Goal: Information Seeking & Learning: Learn about a topic

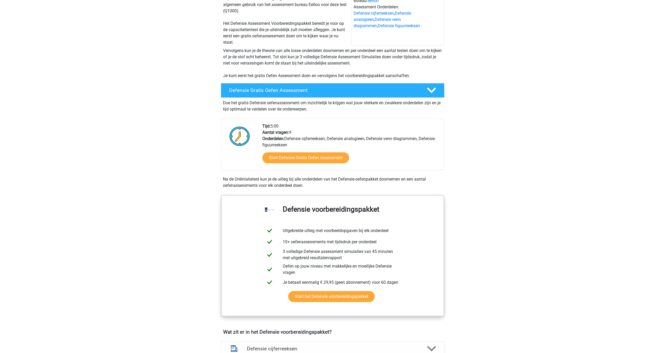
scroll to position [105, 0]
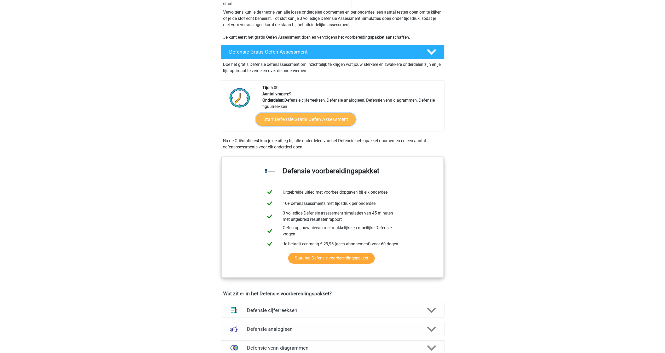
click at [281, 123] on link "Start Defensie Gratis Oefen Assessment" at bounding box center [306, 119] width 100 height 13
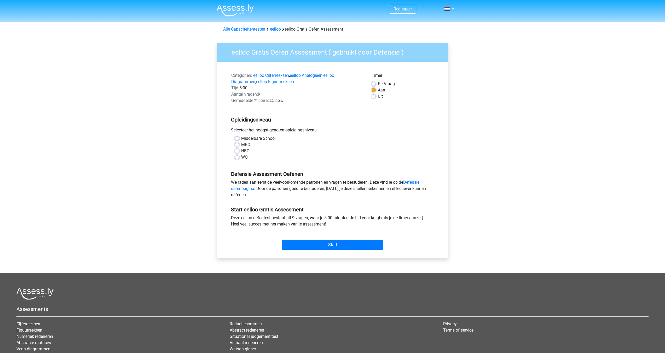
click at [252, 139] on label "Middelbare School" at bounding box center [258, 138] width 34 height 6
click at [239, 139] on input "Middelbare School" at bounding box center [237, 137] width 4 height 5
radio input "true"
click at [319, 245] on input "Start" at bounding box center [333, 245] width 102 height 10
click at [314, 242] on input "Start" at bounding box center [333, 245] width 102 height 10
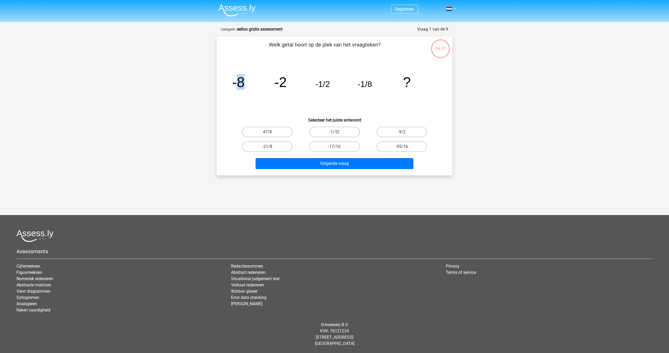
drag, startPoint x: 240, startPoint y: 88, endPoint x: 252, endPoint y: 88, distance: 12.0
click at [252, 88] on icon "image/svg+xml -8 -2 -1/2 -1/8 ?" at bounding box center [334, 87] width 211 height 53
click at [278, 89] on tspan "-2" at bounding box center [280, 82] width 13 height 16
drag, startPoint x: 283, startPoint y: 89, endPoint x: 289, endPoint y: 89, distance: 5.8
click at [289, 89] on icon "image/svg+xml -8 -2 -1/2 -1/8 ?" at bounding box center [334, 87] width 211 height 53
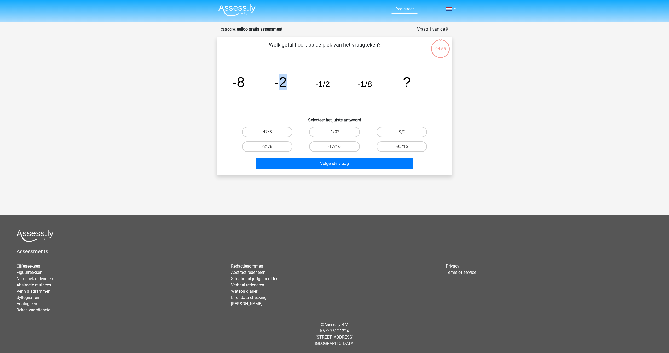
click at [289, 89] on icon "image/svg+xml -8 -2 -1/2 -1/8 ?" at bounding box center [334, 87] width 211 height 53
drag, startPoint x: 319, startPoint y: 87, endPoint x: 330, endPoint y: 88, distance: 10.5
click at [330, 88] on tspan "-1/2" at bounding box center [322, 83] width 15 height 9
click at [329, 91] on icon "image/svg+xml -8 -2 -1/2 -1/8 ?" at bounding box center [334, 87] width 211 height 53
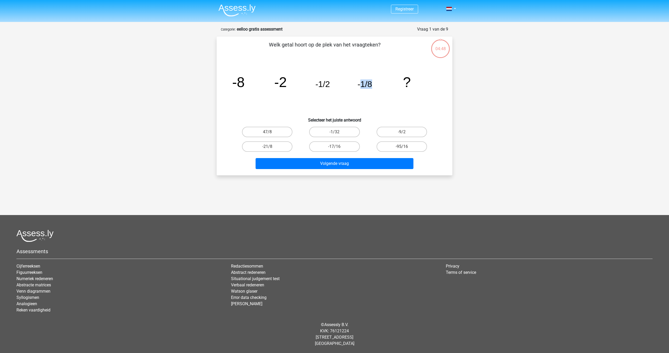
drag, startPoint x: 361, startPoint y: 85, endPoint x: 372, endPoint y: 85, distance: 10.5
click at [372, 85] on tspan "-1/8" at bounding box center [365, 83] width 15 height 9
drag, startPoint x: 363, startPoint y: 87, endPoint x: 372, endPoint y: 88, distance: 8.4
click at [372, 88] on tspan "-1/8" at bounding box center [365, 83] width 15 height 9
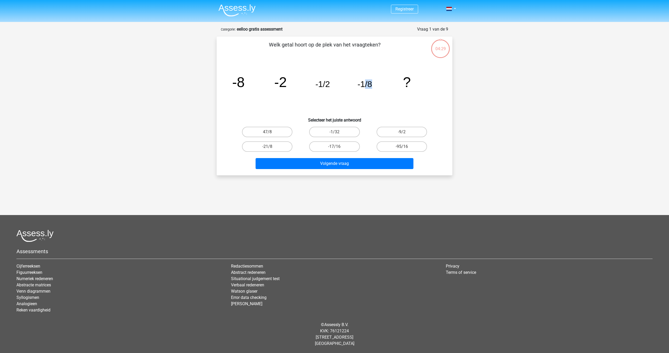
click at [372, 88] on tspan "-1/8" at bounding box center [365, 83] width 15 height 9
click at [344, 132] on label "-1/32" at bounding box center [334, 132] width 50 height 10
click at [338, 132] on input "-1/32" at bounding box center [336, 133] width 3 height 3
radio input "true"
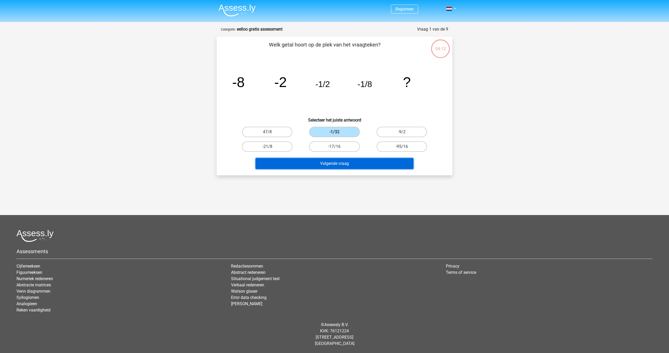
click at [347, 164] on button "Volgende vraag" at bounding box center [335, 163] width 158 height 11
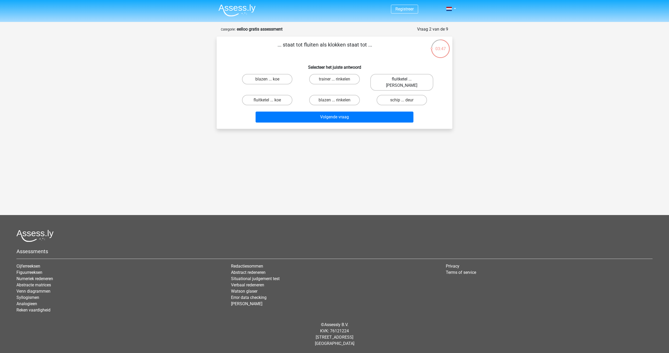
click at [384, 80] on label "fluitketel ... luiden" at bounding box center [401, 82] width 63 height 17
click at [402, 80] on input "fluitketel ... luiden" at bounding box center [403, 80] width 3 height 3
radio input "true"
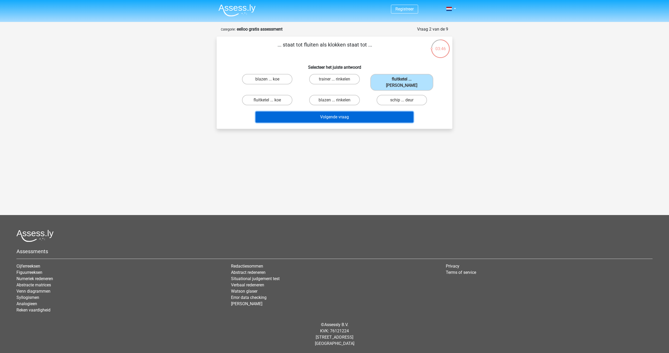
click at [368, 112] on button "Volgende vraag" at bounding box center [335, 117] width 158 height 11
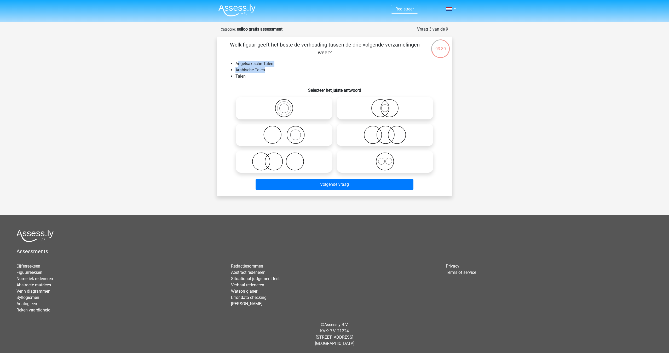
drag, startPoint x: 239, startPoint y: 65, endPoint x: 265, endPoint y: 68, distance: 26.3
click at [265, 68] on ul "Angelsaxische Talen Arabische Talen Talen" at bounding box center [334, 70] width 219 height 19
click at [266, 68] on li "Arabische Talen" at bounding box center [339, 70] width 209 height 6
drag, startPoint x: 240, startPoint y: 71, endPoint x: 257, endPoint y: 71, distance: 16.7
click at [257, 71] on li "Arabische Talen" at bounding box center [339, 70] width 209 height 6
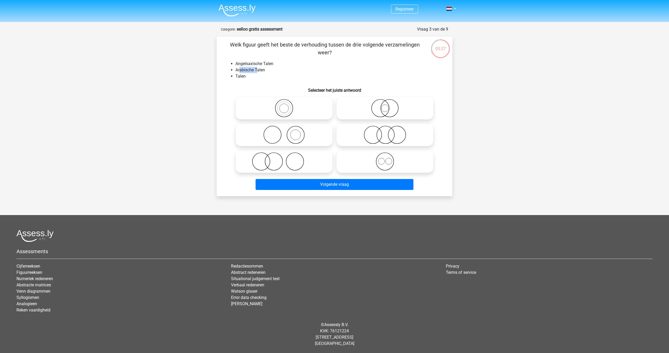
click at [257, 71] on li "Arabische Talen" at bounding box center [339, 70] width 209 height 6
click at [287, 108] on icon at bounding box center [284, 108] width 93 height 18
click at [287, 106] on input "radio" at bounding box center [285, 103] width 3 height 3
radio input "true"
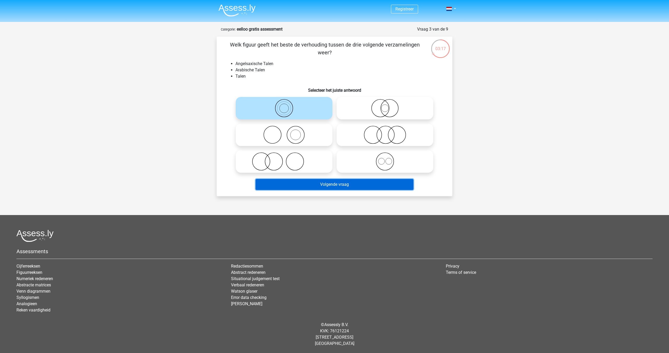
drag, startPoint x: 356, startPoint y: 187, endPoint x: 346, endPoint y: 202, distance: 17.5
click at [348, 202] on div "Registreer" at bounding box center [334, 173] width 669 height 347
click at [376, 104] on icon at bounding box center [385, 108] width 93 height 18
click at [385, 104] on input "radio" at bounding box center [386, 103] width 3 height 3
radio input "true"
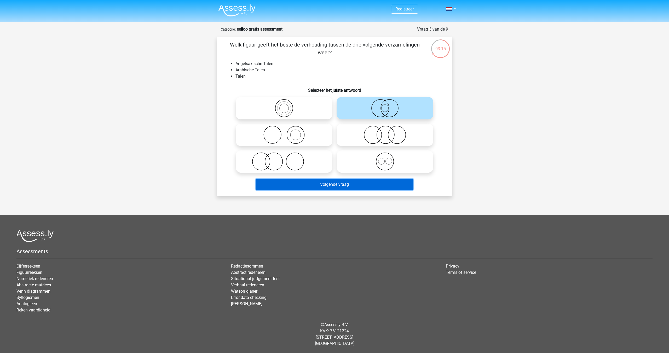
click at [341, 186] on button "Volgende vraag" at bounding box center [335, 184] width 158 height 11
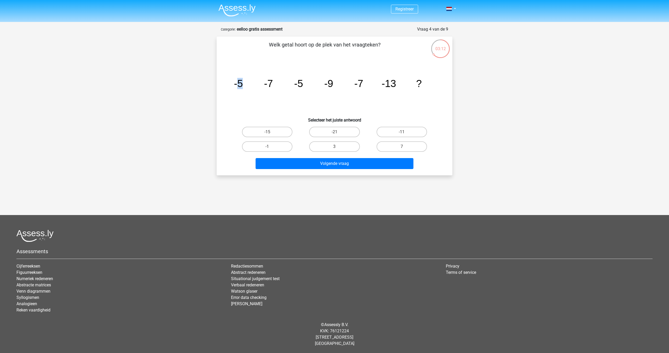
drag, startPoint x: 237, startPoint y: 85, endPoint x: 253, endPoint y: 88, distance: 16.0
click at [253, 88] on icon "image/svg+xml -5 -7 -5 -9 -7 -13 ?" at bounding box center [334, 87] width 211 height 53
drag, startPoint x: 266, startPoint y: 84, endPoint x: 274, endPoint y: 85, distance: 8.4
click at [274, 85] on icon "image/svg+xml -5 -7 -5 -9 -7 -13 ?" at bounding box center [334, 87] width 211 height 53
click at [274, 86] on icon "image/svg+xml -5 -7 -5 -9 -7 -13 ?" at bounding box center [334, 87] width 211 height 53
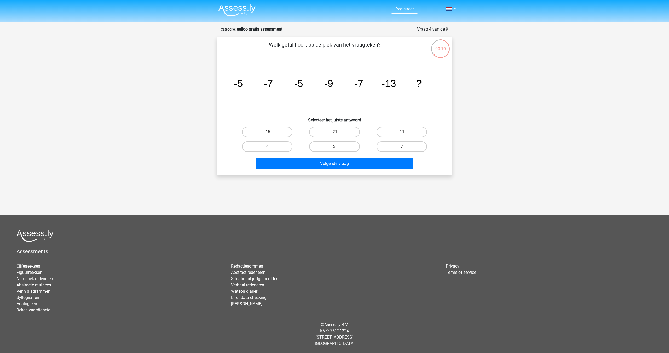
drag, startPoint x: 298, startPoint y: 86, endPoint x: 302, endPoint y: 87, distance: 4.5
click at [300, 86] on tspan "-5" at bounding box center [298, 83] width 9 height 11
drag, startPoint x: 327, startPoint y: 84, endPoint x: 340, endPoint y: 85, distance: 12.6
click at [340, 85] on icon "image/svg+xml -5 -7 -5 -9 -7 -13 ?" at bounding box center [334, 87] width 211 height 53
drag, startPoint x: 358, startPoint y: 85, endPoint x: 362, endPoint y: 84, distance: 4.2
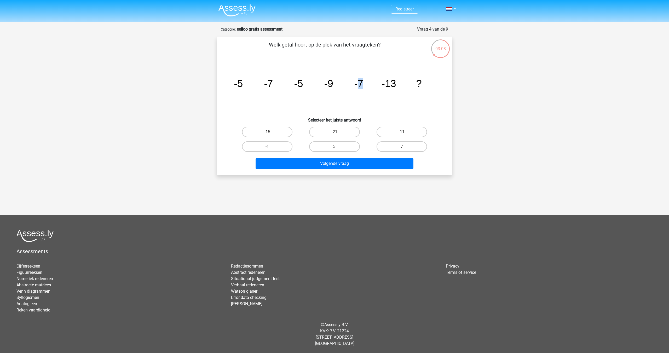
click at [362, 84] on tspan "-7" at bounding box center [358, 83] width 9 height 11
drag, startPoint x: 361, startPoint y: 85, endPoint x: 360, endPoint y: 88, distance: 2.7
click at [361, 86] on tspan "-7" at bounding box center [358, 83] width 9 height 11
click at [344, 98] on icon "image/svg+xml -5 -7 -5 -9 -7 -13 ?" at bounding box center [334, 87] width 211 height 53
drag, startPoint x: 246, startPoint y: 82, endPoint x: 257, endPoint y: 80, distance: 11.6
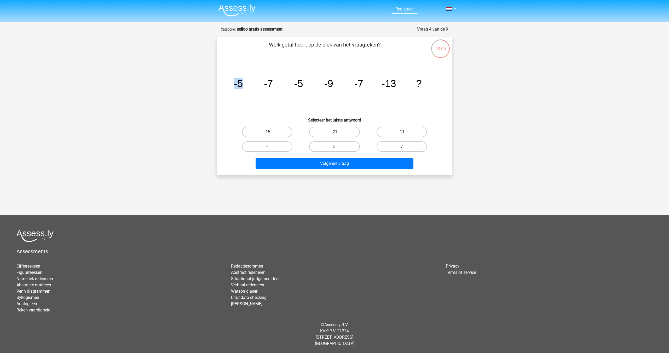
click at [257, 80] on icon "image/svg+xml -5 -7 -5 -9 -7 -13 ?" at bounding box center [334, 87] width 211 height 53
click at [258, 80] on icon "image/svg+xml -5 -7 -5 -9 -7 -13 ?" at bounding box center [334, 87] width 211 height 53
drag, startPoint x: 238, startPoint y: 83, endPoint x: 267, endPoint y: 84, distance: 29.6
click at [267, 84] on g "-5 -7 -5 -9 -7 -13 ?" at bounding box center [328, 83] width 188 height 11
click at [267, 85] on tspan "-7" at bounding box center [268, 83] width 9 height 11
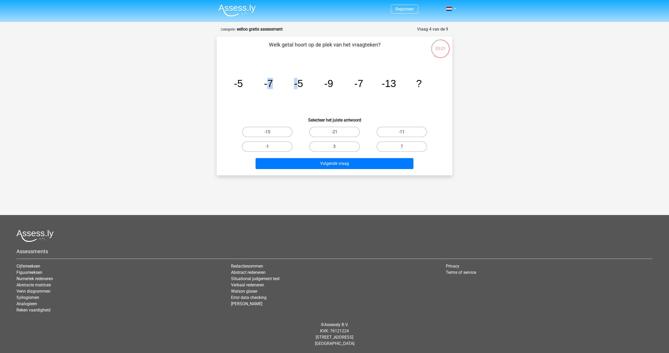
drag, startPoint x: 270, startPoint y: 85, endPoint x: 300, endPoint y: 87, distance: 30.1
click at [300, 87] on g "-5 -7 -5 -9 -7 -13 ?" at bounding box center [328, 83] width 188 height 11
click at [300, 87] on tspan "-5" at bounding box center [298, 83] width 9 height 11
drag, startPoint x: 300, startPoint y: 87, endPoint x: 327, endPoint y: 89, distance: 27.5
click at [327, 89] on g "-5 -7 -5 -9 -7 -13 ?" at bounding box center [328, 83] width 188 height 11
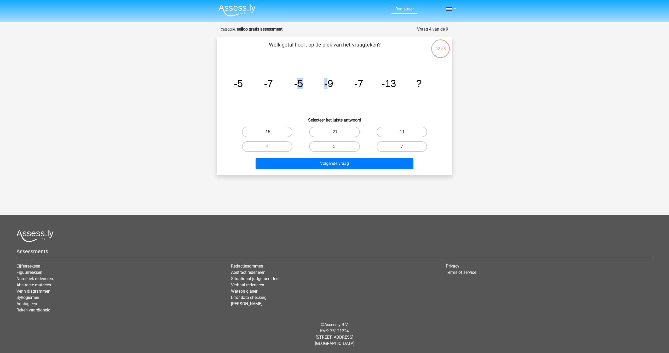
click at [327, 89] on tspan "-9" at bounding box center [328, 83] width 9 height 11
drag, startPoint x: 336, startPoint y: 89, endPoint x: 342, endPoint y: 90, distance: 6.1
click at [342, 90] on icon "image/svg+xml -5 -7 -5 -9 -7 -13 ?" at bounding box center [334, 87] width 211 height 53
click at [329, 87] on tspan "-9" at bounding box center [328, 83] width 9 height 11
drag, startPoint x: 329, startPoint y: 87, endPoint x: 358, endPoint y: 87, distance: 29.3
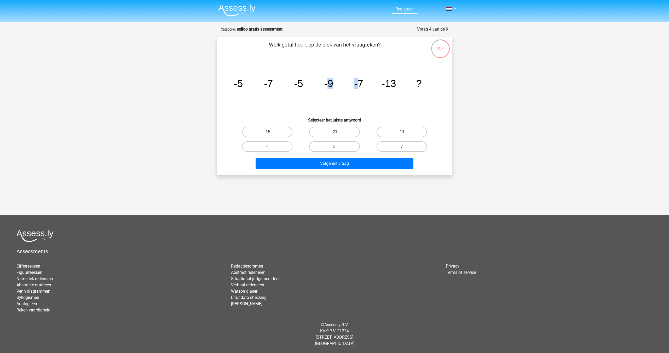
click at [358, 87] on g "-5 -7 -5 -9 -7 -13 ?" at bounding box center [328, 83] width 188 height 11
click at [358, 87] on tspan "-7" at bounding box center [358, 83] width 9 height 11
drag, startPoint x: 267, startPoint y: 83, endPoint x: 302, endPoint y: 84, distance: 34.8
click at [302, 84] on g "-5 -7 -5 -9 -7 -13 ?" at bounding box center [328, 83] width 188 height 11
click at [229, 82] on div "image/svg+xml -5 -7 -5 -9 -7 -13 ?" at bounding box center [334, 87] width 219 height 53
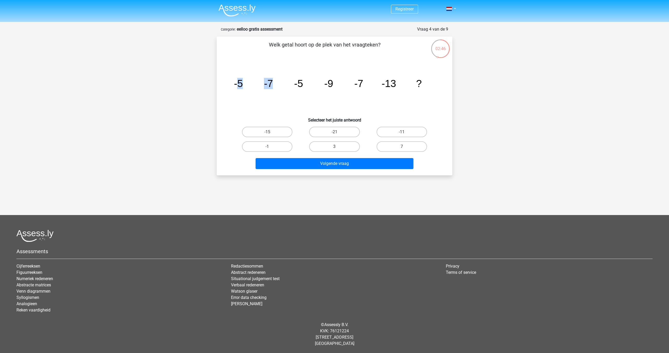
drag, startPoint x: 239, startPoint y: 81, endPoint x: 277, endPoint y: 84, distance: 38.0
click at [277, 84] on icon "image/svg+xml -5 -7 -5 -9 -7 -13 ?" at bounding box center [334, 87] width 211 height 53
click at [297, 85] on tspan "-5" at bounding box center [298, 83] width 9 height 11
drag, startPoint x: 298, startPoint y: 85, endPoint x: 327, endPoint y: 87, distance: 29.0
click at [327, 87] on g "-5 -7 -5 -9 -7 -13 ?" at bounding box center [328, 83] width 188 height 11
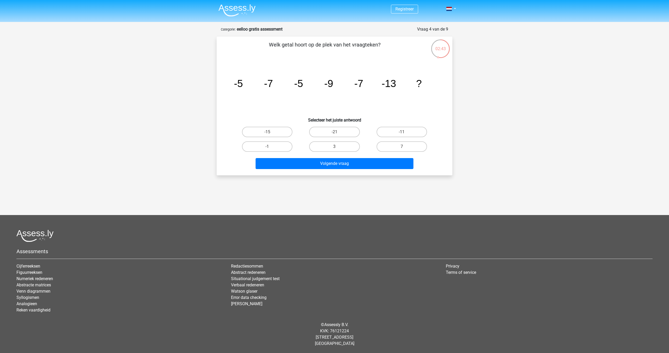
click at [339, 87] on icon "image/svg+xml -5 -7 -5 -9 -7 -13 ?" at bounding box center [334, 87] width 211 height 53
drag, startPoint x: 331, startPoint y: 87, endPoint x: 359, endPoint y: 87, distance: 28.7
click at [359, 87] on g "-5 -7 -5 -9 -7 -13 ?" at bounding box center [328, 83] width 188 height 11
drag, startPoint x: 360, startPoint y: 87, endPoint x: 365, endPoint y: 87, distance: 4.4
click at [361, 87] on tspan "-7" at bounding box center [358, 83] width 9 height 11
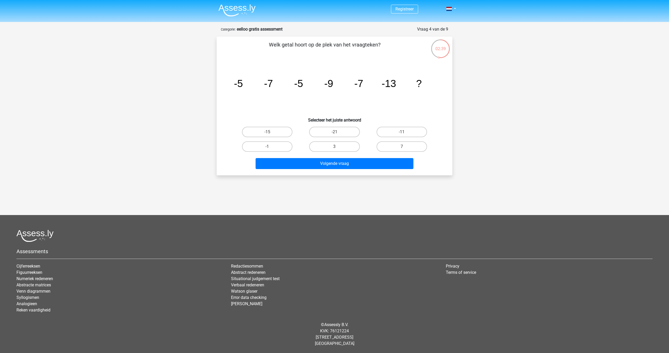
drag, startPoint x: 249, startPoint y: 84, endPoint x: 267, endPoint y: 85, distance: 18.3
click at [265, 85] on icon "image/svg+xml -5 -7 -5 -9 -7 -13 ?" at bounding box center [334, 87] width 211 height 53
drag, startPoint x: 280, startPoint y: 85, endPoint x: 294, endPoint y: 85, distance: 13.9
click at [284, 85] on icon "image/svg+xml -5 -7 -5 -9 -7 -13 ?" at bounding box center [334, 87] width 211 height 53
click at [331, 88] on tspan "-9" at bounding box center [328, 83] width 9 height 11
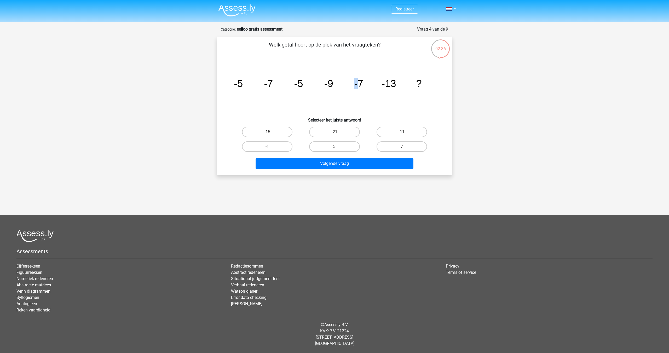
drag, startPoint x: 332, startPoint y: 88, endPoint x: 351, endPoint y: 87, distance: 18.9
click at [351, 87] on icon "image/svg+xml -5 -7 -5 -9 -7 -13 ?" at bounding box center [334, 87] width 211 height 53
drag, startPoint x: 359, startPoint y: 86, endPoint x: 385, endPoint y: 87, distance: 25.4
click at [385, 87] on g "-5 -7 -5 -9 -7 -13 ?" at bounding box center [328, 83] width 188 height 11
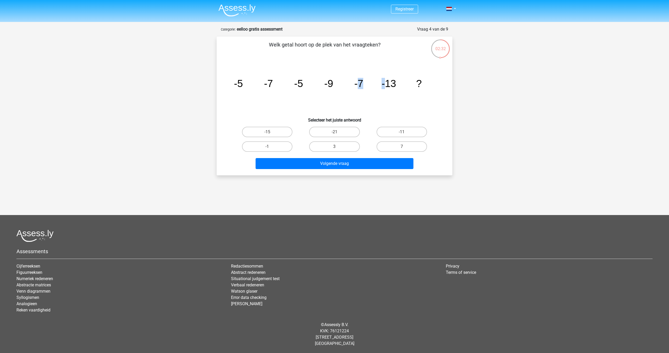
click at [372, 86] on icon "image/svg+xml -5 -7 -5 -9 -7 -13 ?" at bounding box center [334, 87] width 211 height 53
drag, startPoint x: 395, startPoint y: 86, endPoint x: 412, endPoint y: 86, distance: 17.0
click at [407, 86] on icon "image/svg+xml -5 -7 -5 -9 -7 -13 ?" at bounding box center [334, 87] width 211 height 53
click at [391, 131] on label "-11" at bounding box center [402, 132] width 50 height 10
click at [402, 132] on input "-11" at bounding box center [403, 133] width 3 height 3
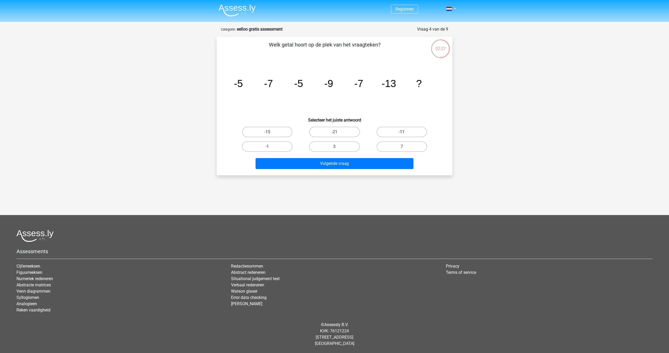
radio input "true"
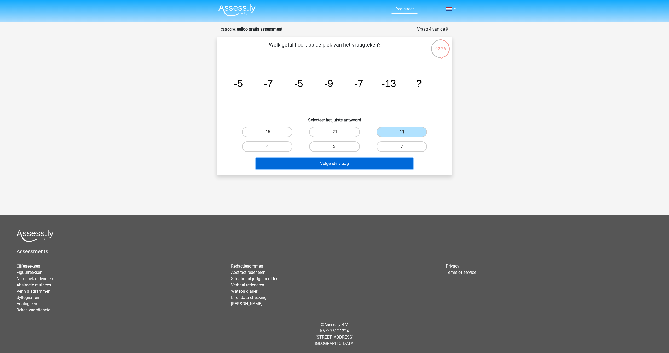
click at [372, 166] on button "Volgende vraag" at bounding box center [335, 163] width 158 height 11
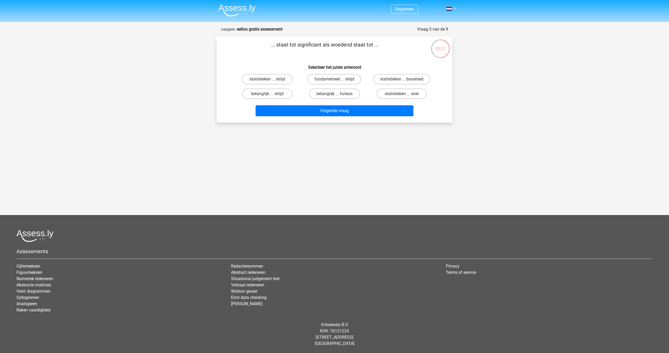
drag, startPoint x: 360, startPoint y: 46, endPoint x: 378, endPoint y: 45, distance: 18.6
click at [378, 45] on p "... staat tot significant als woedend staat tot ..." at bounding box center [324, 49] width 199 height 16
click at [365, 45] on p "... staat tot significant als woedend staat tot ..." at bounding box center [324, 49] width 199 height 16
click at [275, 78] on label "statistieken ... strijd" at bounding box center [267, 79] width 50 height 10
click at [271, 79] on input "statistieken ... strijd" at bounding box center [268, 80] width 3 height 3
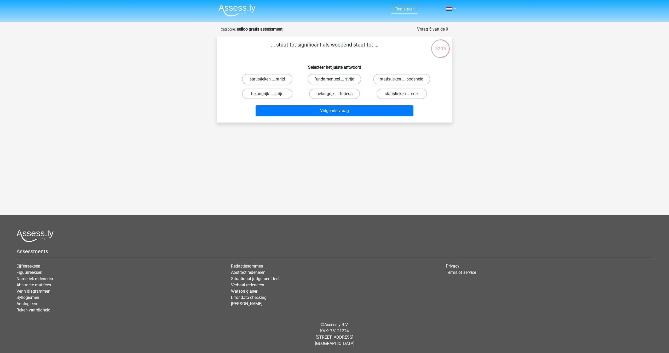
radio input "true"
click at [384, 83] on label "statistieken ... boosheid" at bounding box center [401, 79] width 57 height 10
click at [402, 83] on input "statistieken ... boosheid" at bounding box center [403, 80] width 3 height 3
radio input "true"
click at [352, 109] on button "Volgende vraag" at bounding box center [335, 110] width 158 height 11
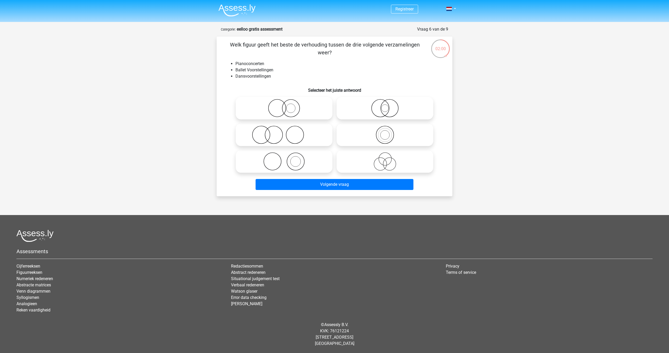
drag, startPoint x: 263, startPoint y: 47, endPoint x: 328, endPoint y: 47, distance: 65.1
click at [328, 47] on p "Welk figuur geeft het beste de verhouding tussen de drie volgende verzamelingen…" at bounding box center [324, 49] width 199 height 16
drag, startPoint x: 242, startPoint y: 63, endPoint x: 263, endPoint y: 65, distance: 21.2
click at [263, 65] on li "Pianoconcerten" at bounding box center [339, 64] width 209 height 6
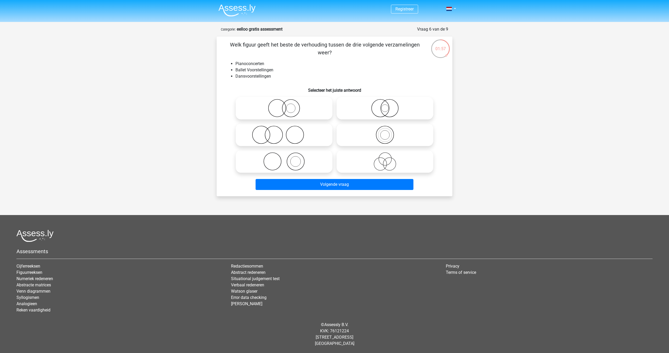
drag, startPoint x: 245, startPoint y: 73, endPoint x: 267, endPoint y: 73, distance: 21.4
click at [248, 73] on ul "Pianoconcerten Ballet Voorstellingen Dansvoorstellingen" at bounding box center [334, 70] width 219 height 19
click at [266, 72] on li "Ballet Voorstellingen" at bounding box center [339, 70] width 209 height 6
drag, startPoint x: 236, startPoint y: 63, endPoint x: 259, endPoint y: 67, distance: 22.8
click at [260, 66] on li "Pianoconcerten" at bounding box center [339, 64] width 209 height 6
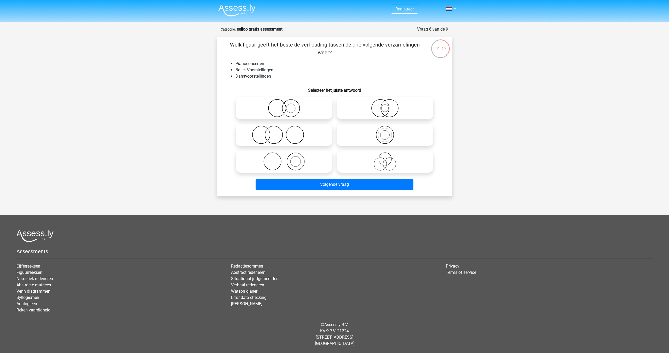
click at [246, 73] on li "Ballet Voorstellingen" at bounding box center [339, 70] width 209 height 6
drag, startPoint x: 246, startPoint y: 72, endPoint x: 265, endPoint y: 74, distance: 19.5
click at [265, 74] on ul "Pianoconcerten Ballet Voorstellingen Dansvoorstellingen" at bounding box center [334, 70] width 219 height 19
click at [248, 77] on li "Dansvoorstellingen" at bounding box center [339, 76] width 209 height 6
click at [275, 135] on icon at bounding box center [284, 135] width 93 height 18
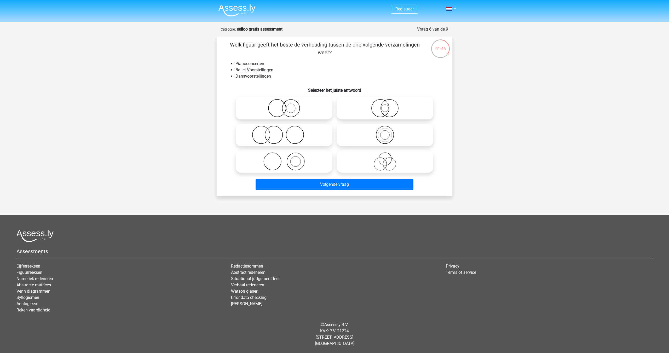
click at [284, 132] on input "radio" at bounding box center [285, 130] width 3 height 3
radio input "true"
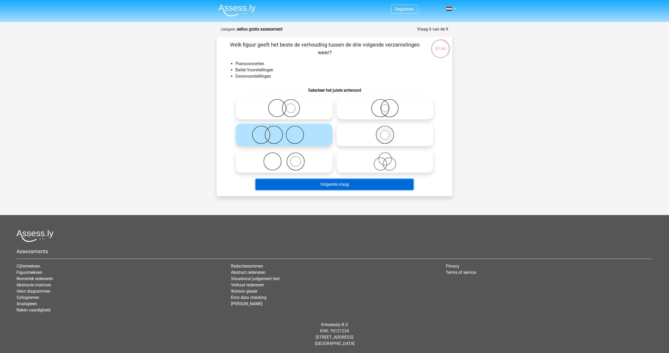
click at [338, 186] on button "Volgende vraag" at bounding box center [335, 184] width 158 height 11
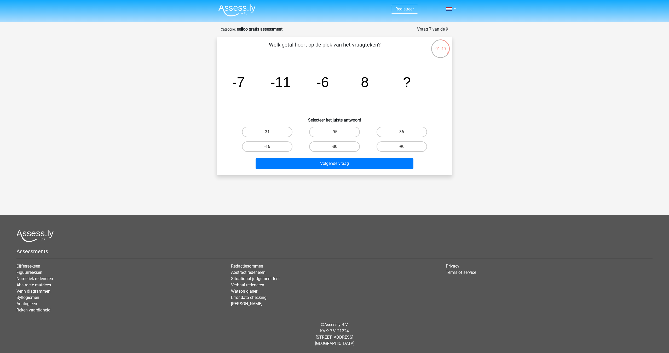
drag, startPoint x: 232, startPoint y: 84, endPoint x: 252, endPoint y: 89, distance: 20.3
click at [252, 89] on icon "image/svg+xml -7 -11 -6 8 ?" at bounding box center [334, 87] width 211 height 53
click at [264, 87] on icon "image/svg+xml -7 -11 -6 8 ?" at bounding box center [334, 87] width 211 height 53
drag, startPoint x: 279, startPoint y: 83, endPoint x: 281, endPoint y: 86, distance: 3.6
click at [292, 84] on icon "image/svg+xml -7 -11 -6 8 ?" at bounding box center [334, 87] width 211 height 53
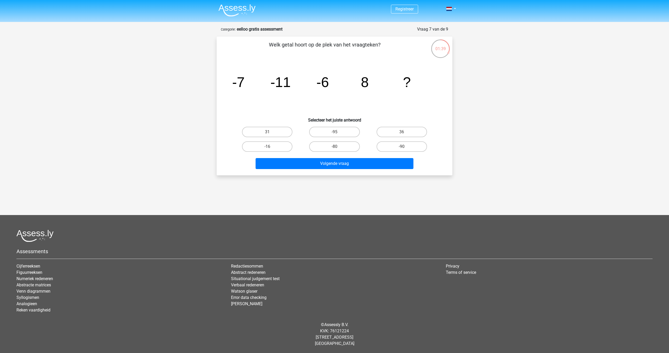
click at [248, 88] on icon "image/svg+xml -7 -11 -6 8 ?" at bounding box center [334, 87] width 211 height 53
drag, startPoint x: 274, startPoint y: 80, endPoint x: 294, endPoint y: 82, distance: 19.7
click at [294, 82] on icon "image/svg+xml -7 -11 -6 8 ?" at bounding box center [334, 87] width 211 height 53
click at [295, 82] on icon "image/svg+xml -7 -11 -6 8 ?" at bounding box center [334, 87] width 211 height 53
drag, startPoint x: 276, startPoint y: 83, endPoint x: 293, endPoint y: 82, distance: 17.3
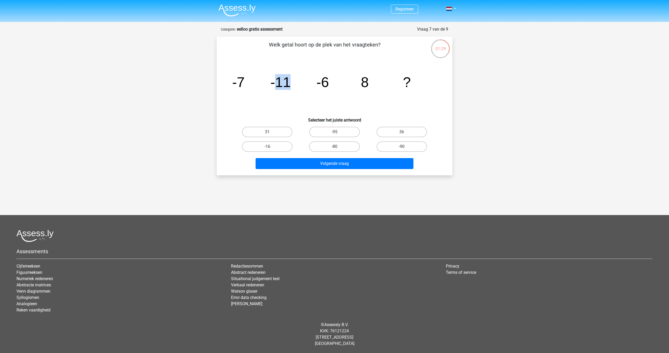
click at [293, 82] on icon "image/svg+xml -7 -11 -6 8 ?" at bounding box center [334, 87] width 211 height 53
drag, startPoint x: 316, startPoint y: 84, endPoint x: 325, endPoint y: 84, distance: 8.4
click at [322, 84] on tspan "-6" at bounding box center [322, 82] width 13 height 16
click at [299, 85] on icon "image/svg+xml -7 -11 -6 8 ?" at bounding box center [334, 87] width 211 height 53
drag, startPoint x: 323, startPoint y: 83, endPoint x: 364, endPoint y: 82, distance: 41.1
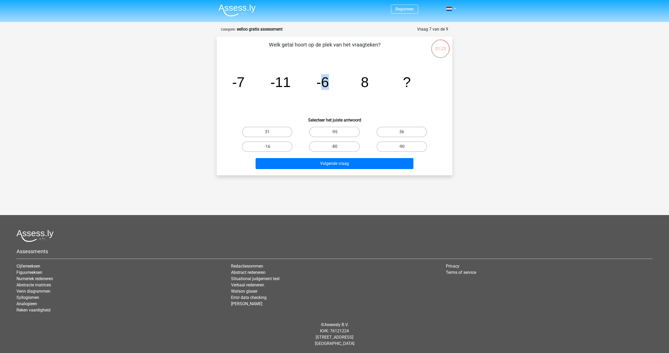
click at [364, 82] on g "-7 -11 -6 8 ?" at bounding box center [321, 82] width 179 height 16
click at [364, 82] on tspan "8" at bounding box center [365, 82] width 8 height 16
drag, startPoint x: 320, startPoint y: 84, endPoint x: 334, endPoint y: 84, distance: 13.9
click at [332, 84] on icon "image/svg+xml -7 -11 -6 8 ?" at bounding box center [334, 87] width 211 height 53
click at [365, 85] on tspan "8" at bounding box center [365, 82] width 8 height 16
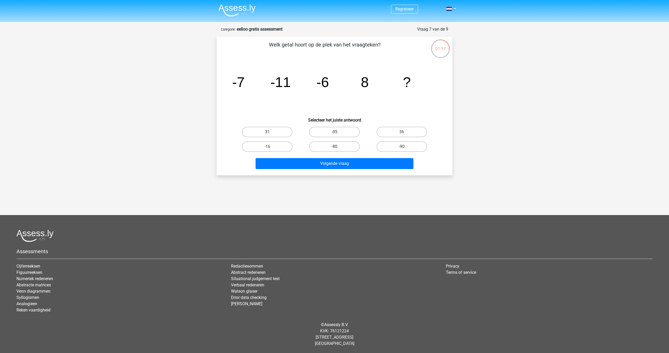
drag, startPoint x: 327, startPoint y: 85, endPoint x: 353, endPoint y: 87, distance: 26.7
click at [353, 87] on icon "image/svg+xml -7 -11 -6 8 ?" at bounding box center [334, 87] width 211 height 53
drag, startPoint x: 240, startPoint y: 85, endPoint x: 257, endPoint y: 89, distance: 18.0
click at [257, 89] on icon "image/svg+xml -7 -11 -6 8 ?" at bounding box center [334, 87] width 211 height 53
click at [251, 89] on icon "image/svg+xml -7 -11 -6 8 ?" at bounding box center [334, 87] width 211 height 53
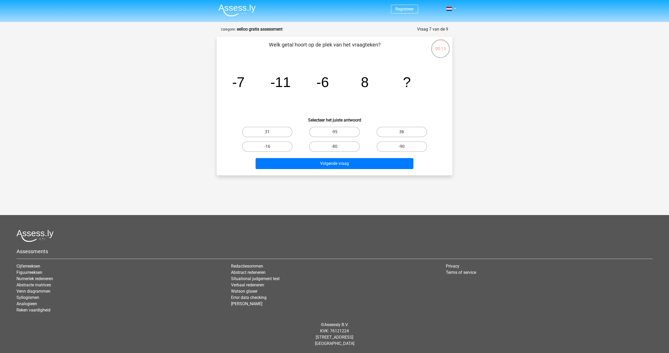
click at [383, 130] on label "36" at bounding box center [402, 132] width 50 height 10
click at [402, 132] on input "36" at bounding box center [403, 133] width 3 height 3
radio input "true"
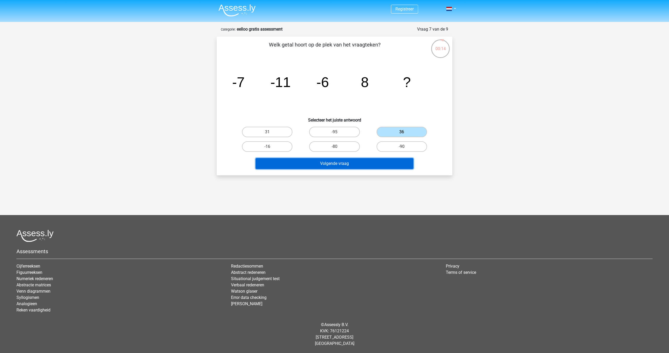
click at [362, 159] on button "Volgende vraag" at bounding box center [335, 163] width 158 height 11
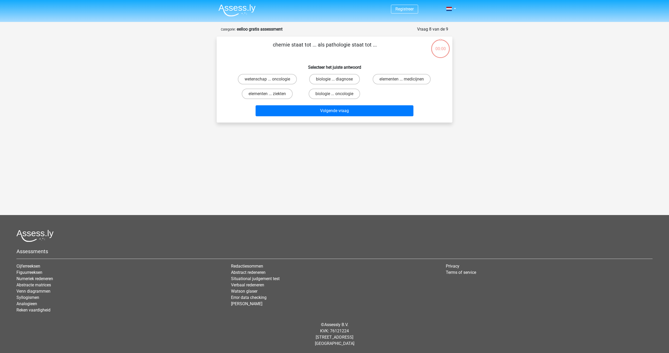
click at [321, 93] on label "biologie ... oncologie" at bounding box center [334, 94] width 51 height 10
click at [335, 94] on input "biologie ... oncologie" at bounding box center [336, 95] width 3 height 3
radio input "true"
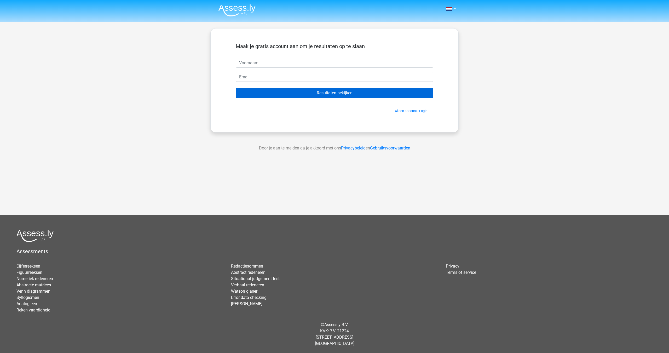
type input "k"
type input "[GEOGRAPHIC_DATA]"
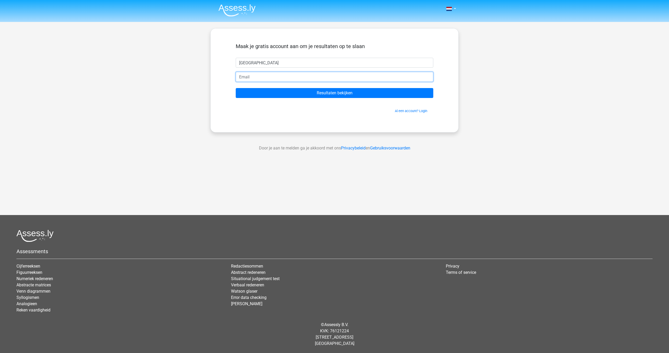
click at [262, 79] on input "email" at bounding box center [335, 77] width 198 height 10
type input "[EMAIL_ADDRESS][DOMAIN_NAME]"
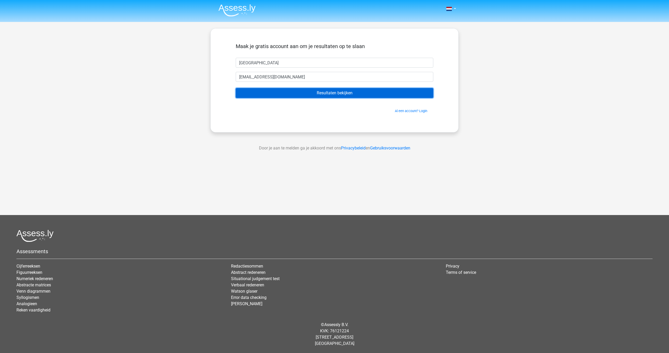
click at [277, 93] on input "Resultaten bekijken" at bounding box center [335, 93] width 198 height 10
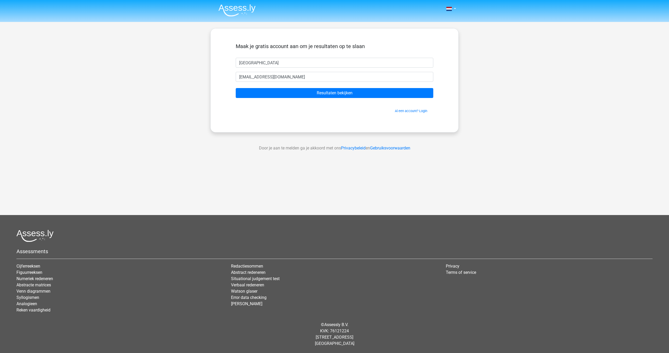
click at [6, 34] on div "Nederlands English" at bounding box center [334, 148] width 669 height 296
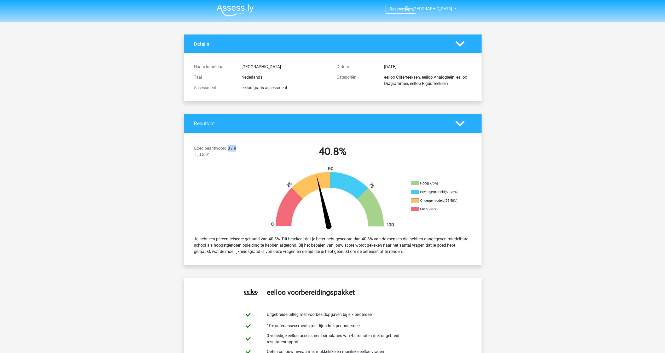
drag, startPoint x: 236, startPoint y: 148, endPoint x: 243, endPoint y: 148, distance: 7.1
click at [242, 148] on div "Goed beantwoord: 3 / 9 Tijd: 5:01" at bounding box center [225, 152] width 71 height 15
drag, startPoint x: 232, startPoint y: 147, endPoint x: 236, endPoint y: 147, distance: 4.5
click at [232, 147] on div "Goed beantwoord: 3 / 9 Tijd: 5:01" at bounding box center [225, 152] width 71 height 15
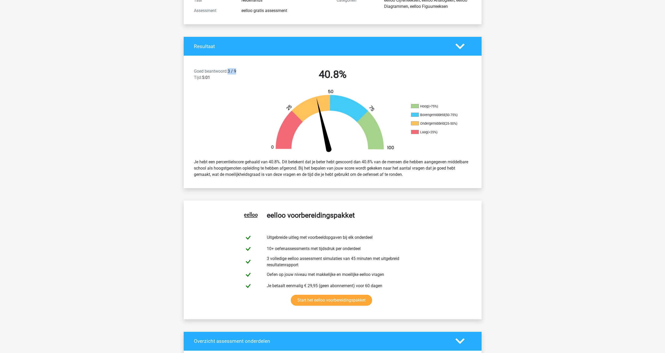
scroll to position [78, 0]
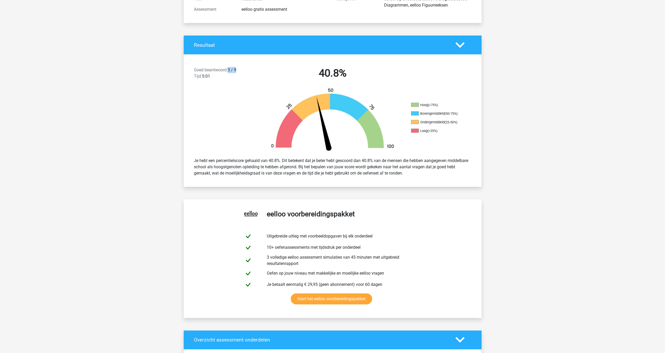
click at [262, 147] on img at bounding box center [332, 121] width 141 height 66
drag, startPoint x: 237, startPoint y: 162, endPoint x: 273, endPoint y: 160, distance: 35.6
click at [264, 161] on div "Je hebt een percentielscore gehaald van 40.8%. Dit betekent dat je beter hebt g…" at bounding box center [332, 166] width 285 height 23
click at [273, 160] on div "Je hebt een percentielscore gehaald van 40.8%. Dit betekent dat je beter hebt g…" at bounding box center [332, 166] width 285 height 23
drag, startPoint x: 206, startPoint y: 169, endPoint x: 227, endPoint y: 169, distance: 20.9
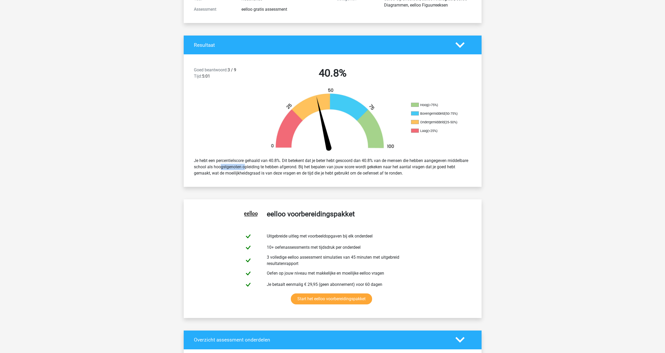
click at [227, 169] on div "Je hebt een percentielscore gehaald van 40.8%. Dit betekent dat je beter hebt g…" at bounding box center [332, 166] width 285 height 23
click at [228, 169] on div "Je hebt een percentielscore gehaald van 40.8%. Dit betekent dat je beter hebt g…" at bounding box center [332, 166] width 285 height 23
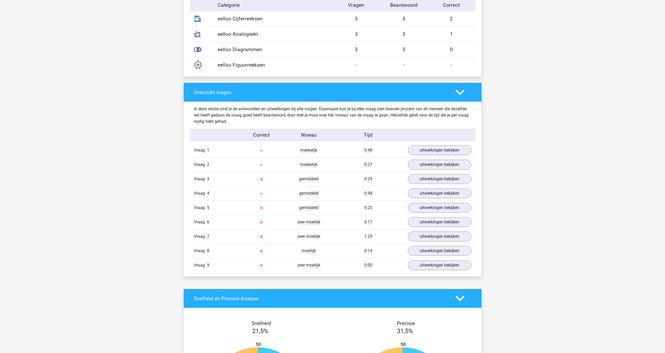
scroll to position [497, 0]
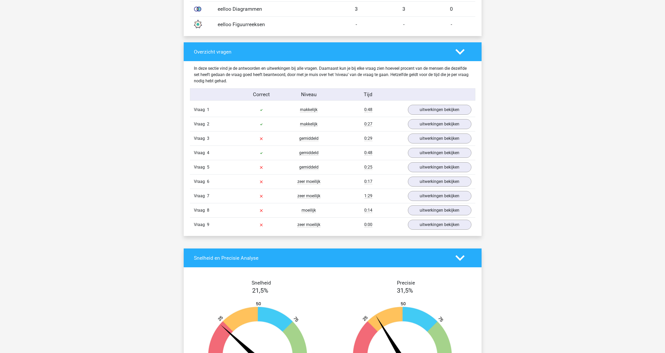
drag, startPoint x: 260, startPoint y: 111, endPoint x: 278, endPoint y: 112, distance: 17.8
click at [279, 112] on div at bounding box center [262, 110] width 48 height 6
click at [423, 139] on link "uitwerkingen bekijken" at bounding box center [439, 138] width 73 height 11
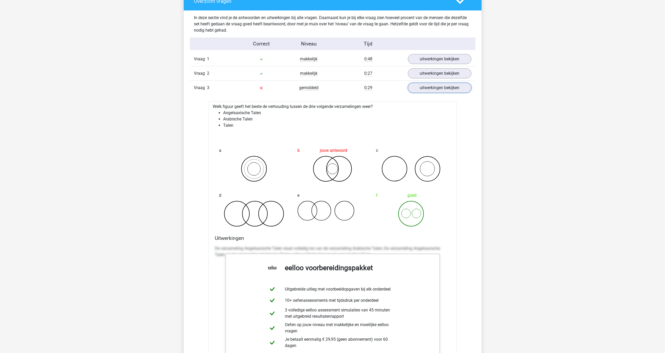
scroll to position [549, 0]
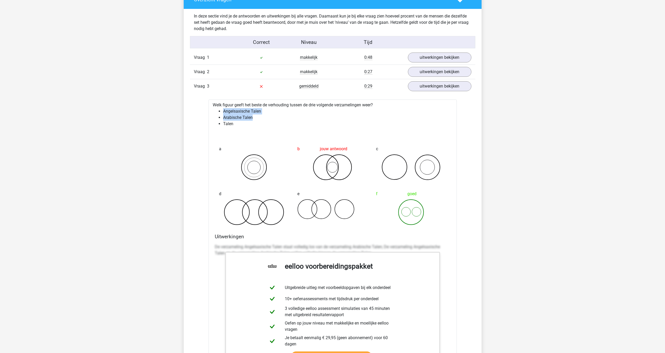
drag, startPoint x: 222, startPoint y: 111, endPoint x: 268, endPoint y: 115, distance: 46.0
click at [268, 115] on ul "Angelsaxische Talen Arabische Talen Talen" at bounding box center [333, 117] width 240 height 19
click at [249, 111] on li "Angelsaxische Talen" at bounding box center [337, 111] width 229 height 6
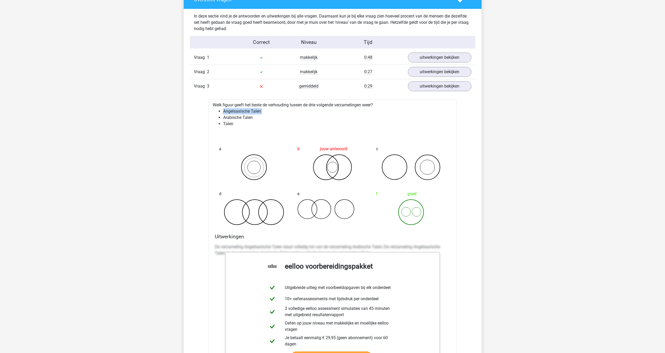
copy li "Angelsaxische Talen"
click at [248, 112] on li "Angelsaxische Talen" at bounding box center [337, 111] width 229 height 6
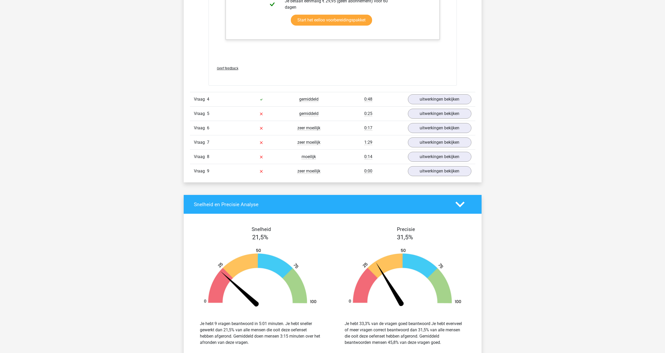
scroll to position [889, 0]
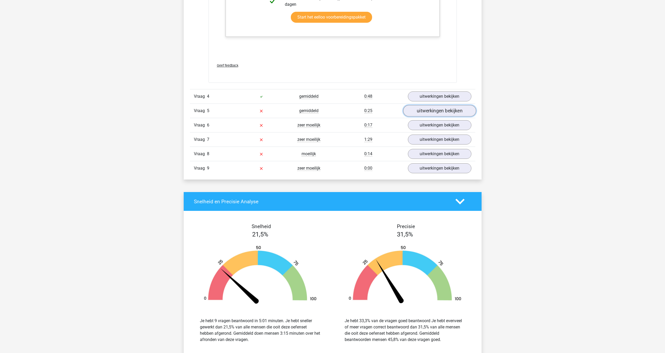
click at [429, 114] on link "uitwerkingen bekijken" at bounding box center [439, 110] width 73 height 11
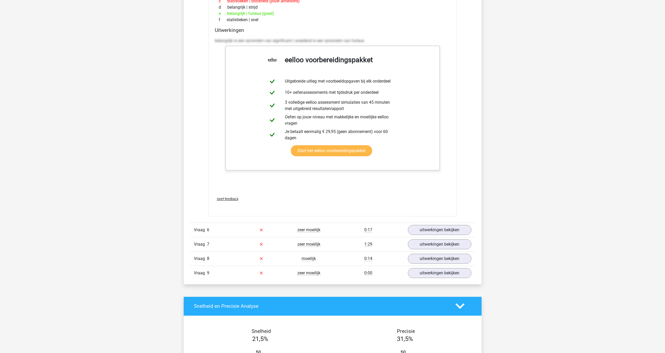
scroll to position [1124, 0]
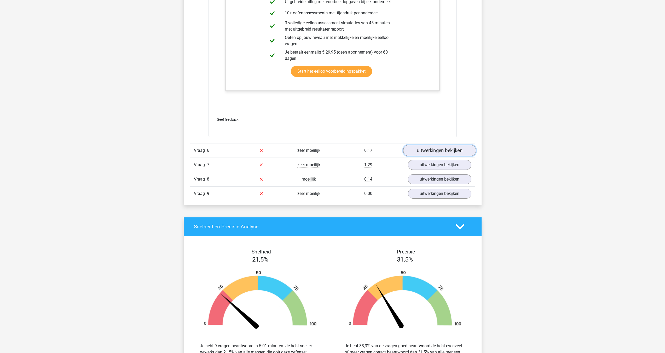
click at [420, 149] on link "uitwerkingen bekijken" at bounding box center [439, 150] width 73 height 11
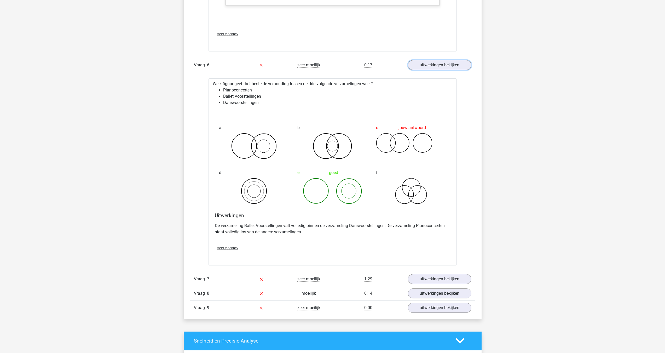
scroll to position [1333, 0]
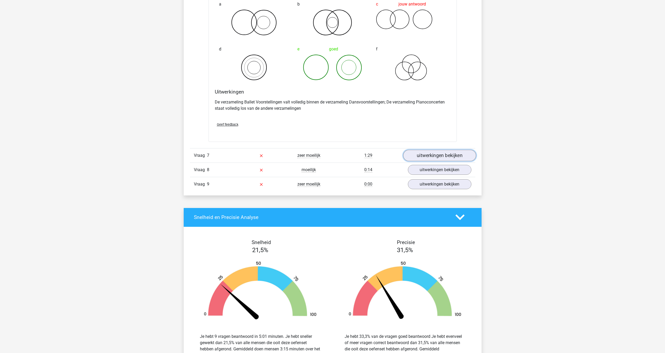
click at [432, 158] on link "uitwerkingen bekijken" at bounding box center [439, 155] width 73 height 11
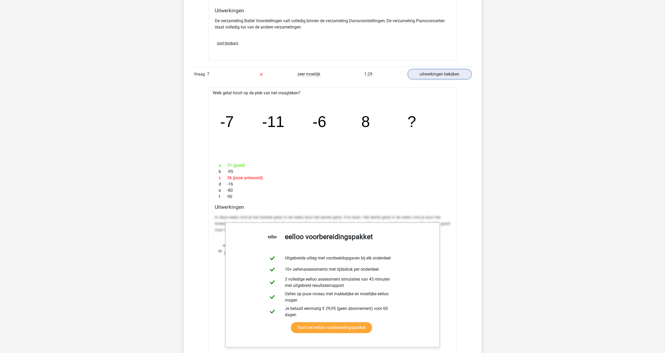
scroll to position [1411, 0]
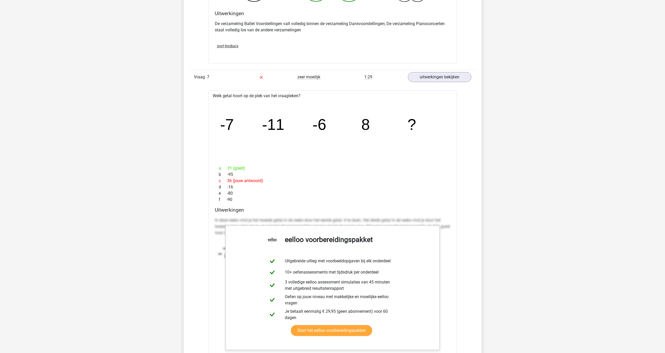
click at [306, 84] on div "Vraag 7 zeer moeilijk 1:29 uitwerkingen bekijken" at bounding box center [332, 77] width 285 height 14
click at [448, 82] on link "uitwerkingen bekijken" at bounding box center [439, 76] width 73 height 11
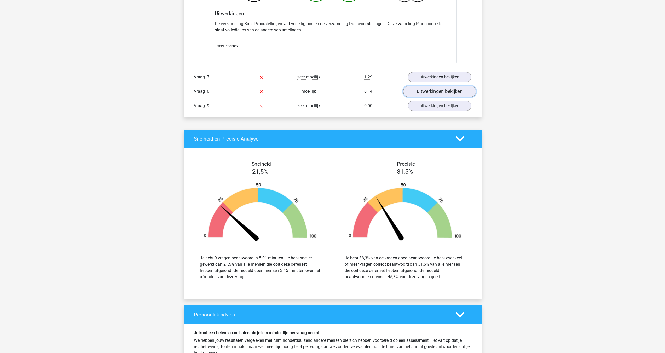
click at [424, 91] on link "uitwerkingen bekijken" at bounding box center [439, 91] width 73 height 11
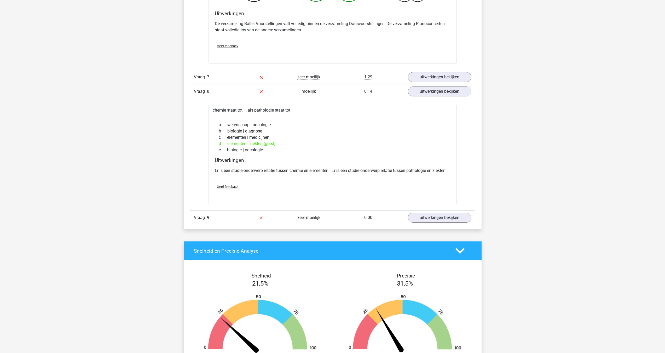
drag, startPoint x: 252, startPoint y: 146, endPoint x: 264, endPoint y: 144, distance: 13.0
click at [264, 144] on div "d elementen | ziekten (goed)" at bounding box center [333, 144] width 236 height 6
drag, startPoint x: 215, startPoint y: 111, endPoint x: 232, endPoint y: 110, distance: 17.3
click at [232, 110] on div "chemie staat tot ... als pathologie staat tot ... a wetenschap | oncologie b bi…" at bounding box center [333, 154] width 248 height 99
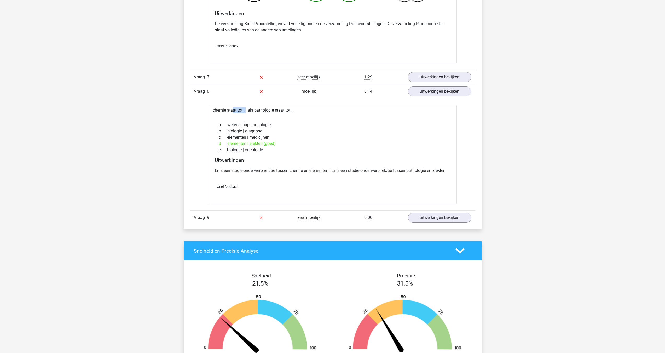
click at [232, 110] on div "chemie staat tot ... als pathologie staat tot ... a wetenschap | oncologie b bi…" at bounding box center [333, 154] width 248 height 99
drag, startPoint x: 255, startPoint y: 110, endPoint x: 281, endPoint y: 111, distance: 26.4
click at [281, 111] on div "chemie staat tot ... als pathologie staat tot ... a wetenschap | oncologie b bi…" at bounding box center [333, 154] width 248 height 99
drag, startPoint x: 267, startPoint y: 144, endPoint x: 263, endPoint y: 136, distance: 8.7
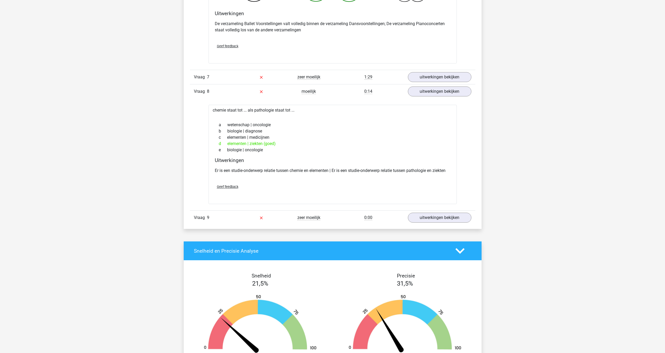
click at [267, 144] on div "d elementen | ziekten (goed)" at bounding box center [333, 144] width 236 height 6
click at [259, 111] on div "chemie staat tot ... als pathologie staat tot ... a wetenschap | oncologie b bi…" at bounding box center [333, 154] width 248 height 99
drag, startPoint x: 312, startPoint y: 174, endPoint x: 328, endPoint y: 171, distance: 16.0
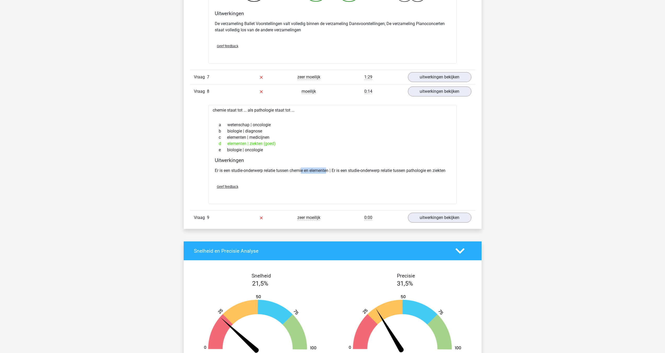
click at [328, 171] on p "Er is een studie-onderwerp relatie tussen chemie en elementen | Er is een studi…" at bounding box center [333, 171] width 236 height 6
click at [422, 90] on link "uitwerkingen bekijken" at bounding box center [439, 91] width 73 height 11
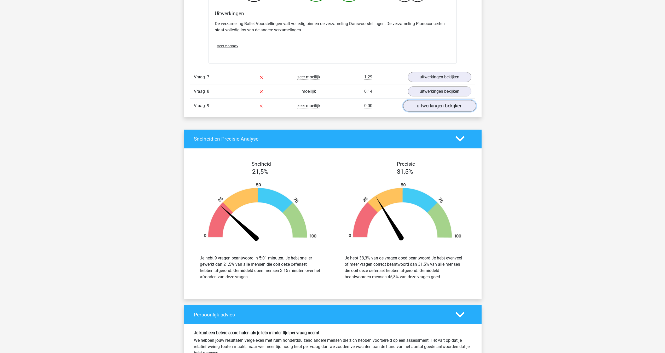
click at [420, 109] on link "uitwerkingen bekijken" at bounding box center [439, 105] width 73 height 11
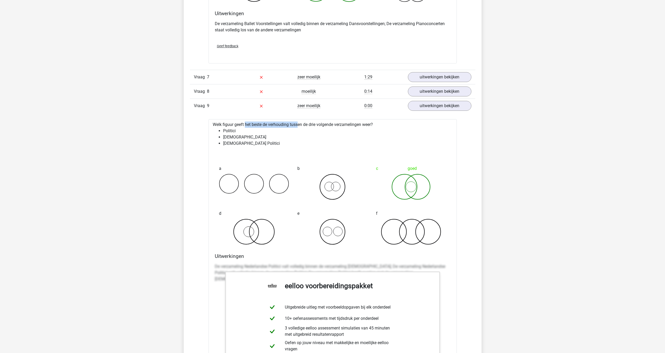
drag, startPoint x: 229, startPoint y: 125, endPoint x: 283, endPoint y: 124, distance: 53.3
click at [282, 124] on div "Welk figuur geeft het beste de verhouding tussen de drie volgende verzamelingen…" at bounding box center [333, 280] width 248 height 323
click at [295, 124] on div "Welk figuur geeft het beste de verhouding tussen de drie volgende verzamelingen…" at bounding box center [333, 280] width 248 height 323
drag, startPoint x: 223, startPoint y: 132, endPoint x: 234, endPoint y: 132, distance: 10.7
click at [234, 132] on li "Politici" at bounding box center [337, 131] width 229 height 6
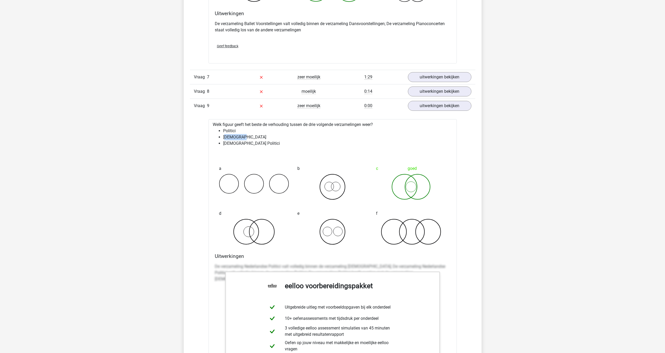
drag, startPoint x: 226, startPoint y: 136, endPoint x: 240, endPoint y: 138, distance: 14.3
click at [243, 138] on li "[DEMOGRAPHIC_DATA]" at bounding box center [337, 137] width 229 height 6
click at [243, 143] on li "[DEMOGRAPHIC_DATA] Politici" at bounding box center [337, 143] width 229 height 6
drag, startPoint x: 225, startPoint y: 143, endPoint x: 250, endPoint y: 146, distance: 25.5
click at [250, 146] on li "[DEMOGRAPHIC_DATA] Politici" at bounding box center [337, 143] width 229 height 6
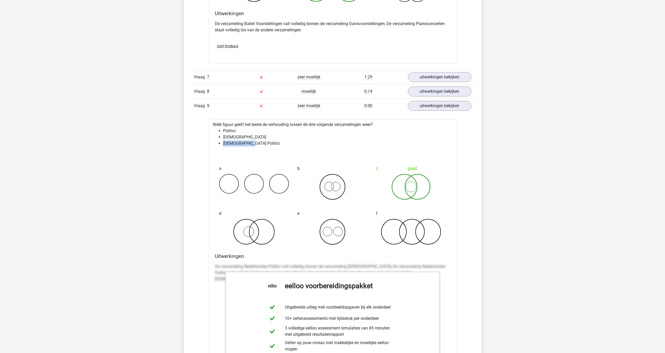
click at [237, 142] on li "[DEMOGRAPHIC_DATA] Politici" at bounding box center [337, 143] width 229 height 6
drag, startPoint x: 227, startPoint y: 131, endPoint x: 239, endPoint y: 133, distance: 12.6
click at [239, 133] on li "Politici" at bounding box center [337, 131] width 229 height 6
click at [230, 137] on li "[DEMOGRAPHIC_DATA]" at bounding box center [337, 137] width 229 height 6
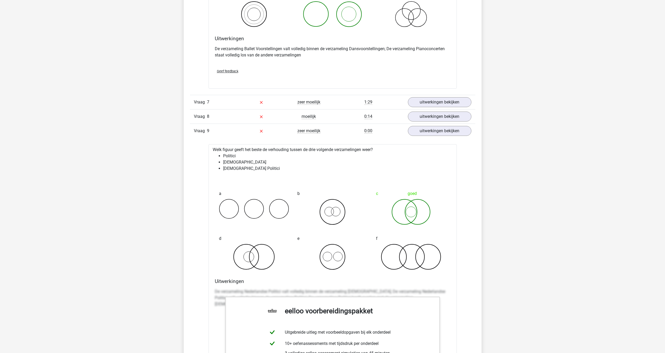
scroll to position [1385, 0]
drag, startPoint x: 230, startPoint y: 166, endPoint x: 276, endPoint y: 173, distance: 46.5
click at [254, 170] on ul "Politici Nederlanders Nederlandse Politici" at bounding box center [333, 163] width 240 height 19
click at [407, 208] on icon at bounding box center [411, 213] width 70 height 26
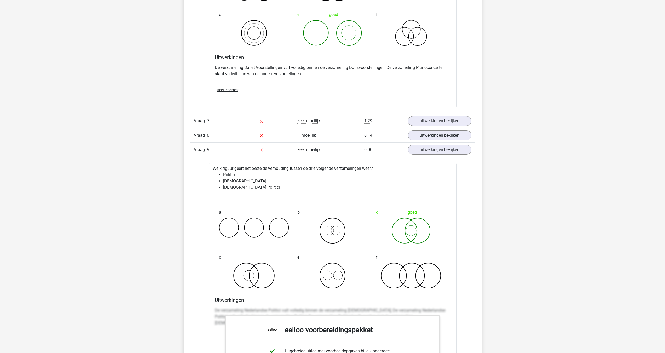
scroll to position [1254, 0]
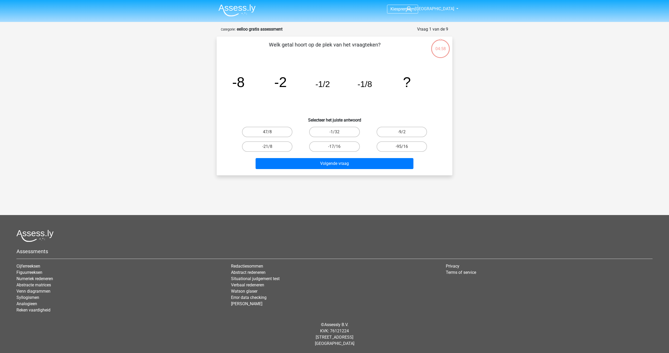
drag, startPoint x: 342, startPoint y: 128, endPoint x: 353, endPoint y: 155, distance: 29.6
click at [342, 128] on label "-1/32" at bounding box center [334, 132] width 50 height 10
click at [338, 132] on input "-1/32" at bounding box center [336, 133] width 3 height 3
radio input "true"
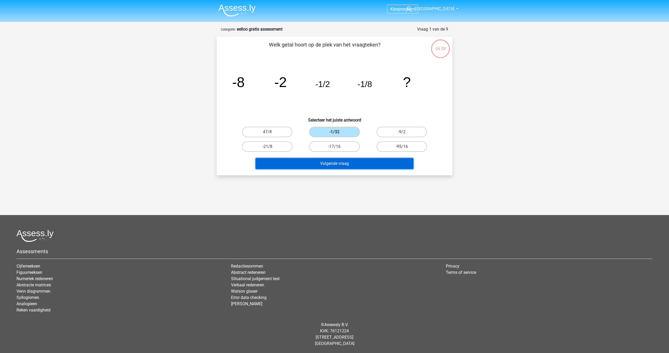
click at [360, 166] on button "Volgende vraag" at bounding box center [335, 163] width 158 height 11
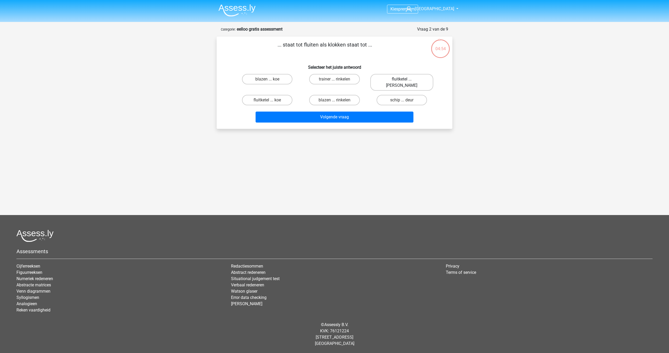
click at [388, 78] on label "fluitketel ... [PERSON_NAME]" at bounding box center [401, 82] width 63 height 17
click at [402, 79] on input "fluitketel ... [PERSON_NAME]" at bounding box center [403, 80] width 3 height 3
radio input "true"
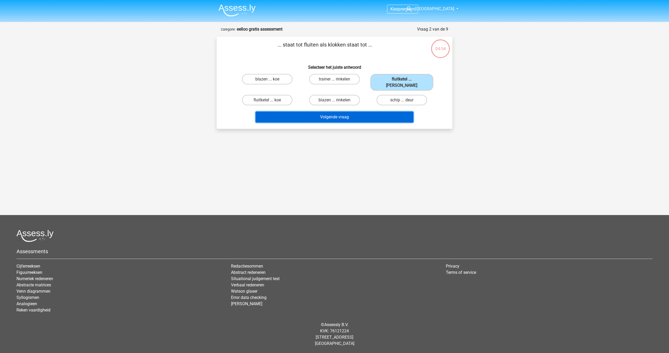
click at [368, 112] on button "Volgende vraag" at bounding box center [335, 117] width 158 height 11
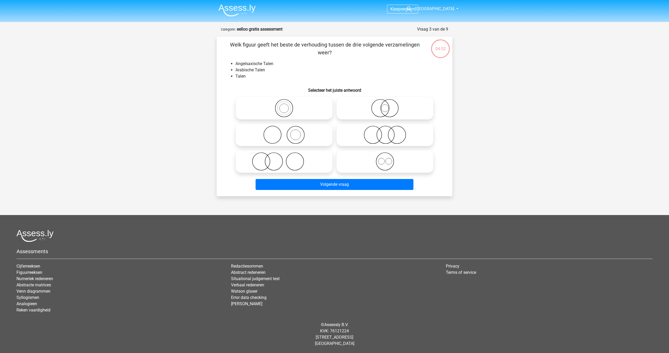
click at [363, 114] on icon at bounding box center [385, 108] width 93 height 18
click at [385, 106] on input "radio" at bounding box center [386, 103] width 3 height 3
radio input "true"
click at [235, 75] on ul "Angelsaxische Talen Arabische Talen Talen" at bounding box center [334, 70] width 219 height 19
click at [287, 133] on div at bounding box center [284, 135] width 97 height 22
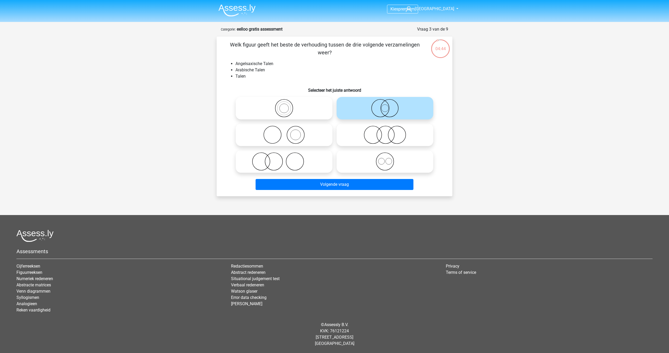
click at [289, 129] on icon at bounding box center [284, 135] width 93 height 18
click at [287, 129] on input "radio" at bounding box center [285, 130] width 3 height 3
radio input "true"
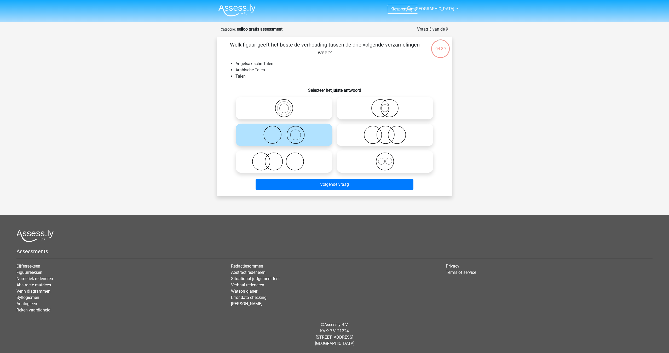
click at [381, 165] on icon at bounding box center [385, 161] width 93 height 18
click at [385, 159] on input "radio" at bounding box center [386, 156] width 3 height 3
radio input "true"
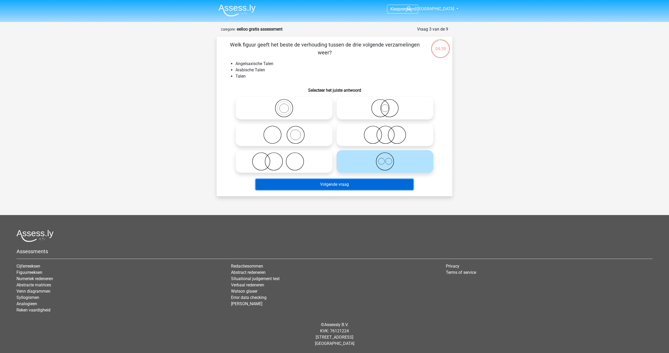
click at [368, 183] on button "Volgende vraag" at bounding box center [335, 184] width 158 height 11
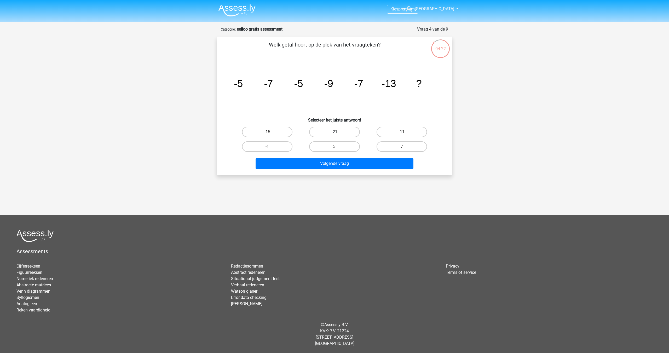
click at [319, 132] on label "-21" at bounding box center [334, 132] width 50 height 10
click at [335, 132] on input "-21" at bounding box center [336, 133] width 3 height 3
radio input "true"
click at [282, 130] on label "-15" at bounding box center [267, 132] width 50 height 10
click at [271, 132] on input "-15" at bounding box center [268, 133] width 3 height 3
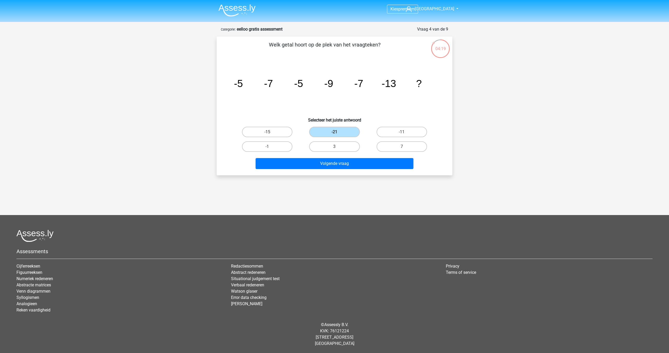
radio input "true"
click at [398, 133] on label "-11" at bounding box center [402, 132] width 50 height 10
click at [402, 133] on input "-11" at bounding box center [403, 133] width 3 height 3
radio input "true"
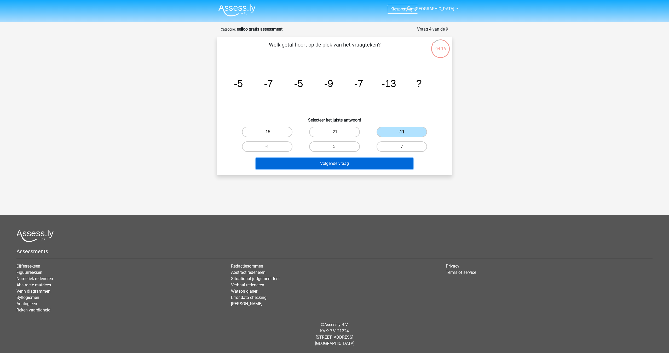
click at [381, 165] on button "Volgende vraag" at bounding box center [335, 163] width 158 height 11
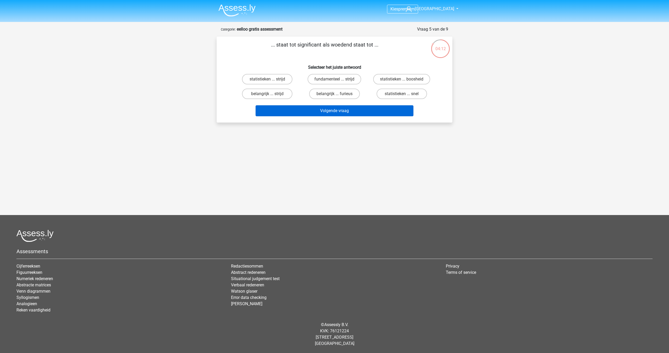
drag, startPoint x: 345, startPoint y: 93, endPoint x: 349, endPoint y: 111, distance: 18.2
click at [345, 93] on label "belangrijk ... furieus" at bounding box center [334, 94] width 50 height 10
click at [338, 94] on input "belangrijk ... furieus" at bounding box center [336, 95] width 3 height 3
radio input "true"
click at [351, 118] on div "Volgende vraag" at bounding box center [335, 111] width 202 height 13
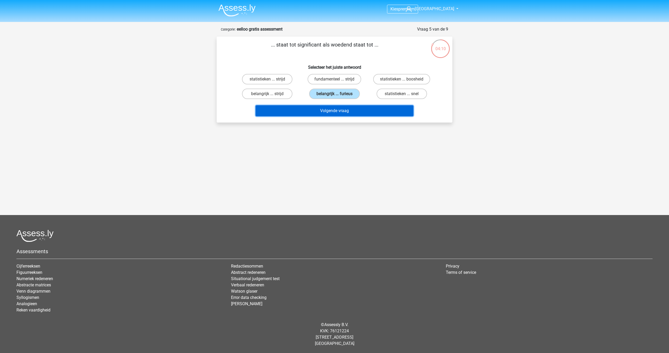
click at [343, 113] on button "Volgende vraag" at bounding box center [335, 110] width 158 height 11
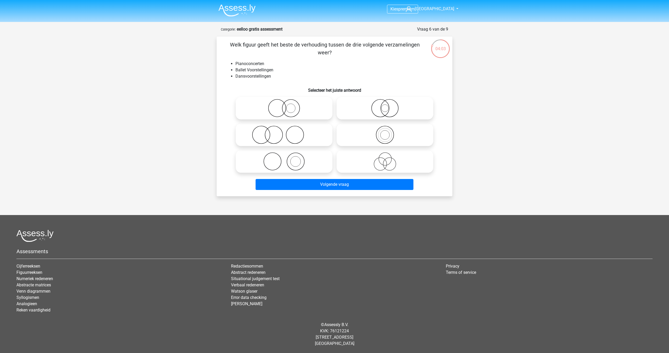
click at [289, 162] on icon at bounding box center [284, 161] width 93 height 18
click at [287, 159] on input "radio" at bounding box center [285, 156] width 3 height 3
radio input "true"
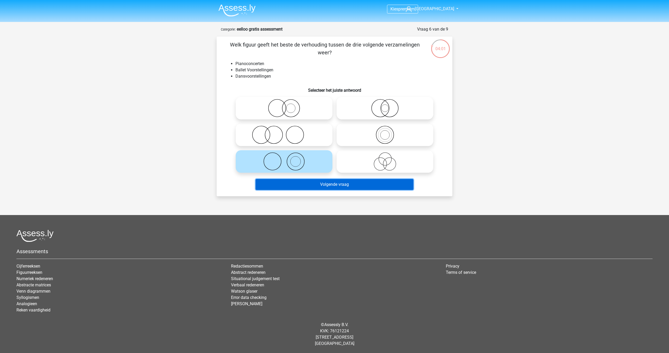
click at [297, 184] on button "Volgende vraag" at bounding box center [335, 184] width 158 height 11
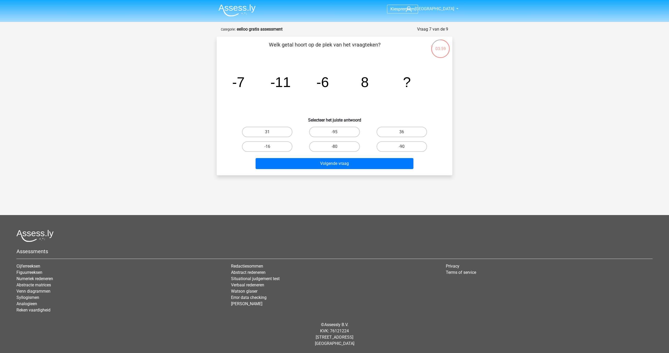
drag, startPoint x: 278, startPoint y: 134, endPoint x: 296, endPoint y: 145, distance: 21.2
click at [278, 133] on label "31" at bounding box center [267, 132] width 50 height 10
click at [271, 133] on input "31" at bounding box center [268, 133] width 3 height 3
radio input "true"
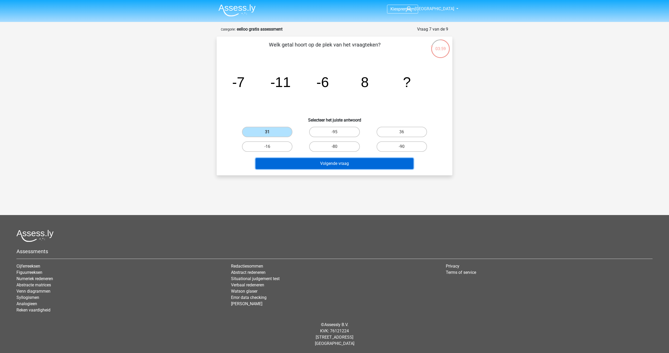
click at [320, 167] on button "Volgende vraag" at bounding box center [335, 163] width 158 height 11
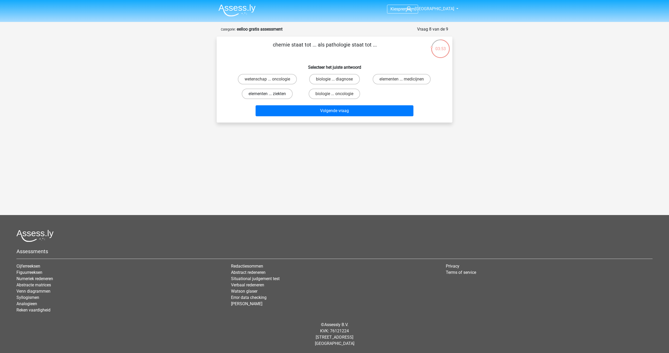
click at [281, 95] on label "elementen ... ziekten" at bounding box center [267, 94] width 51 height 10
click at [271, 95] on input "elementen ... ziekten" at bounding box center [268, 95] width 3 height 3
radio input "true"
click at [300, 115] on button "Volgende vraag" at bounding box center [335, 110] width 158 height 11
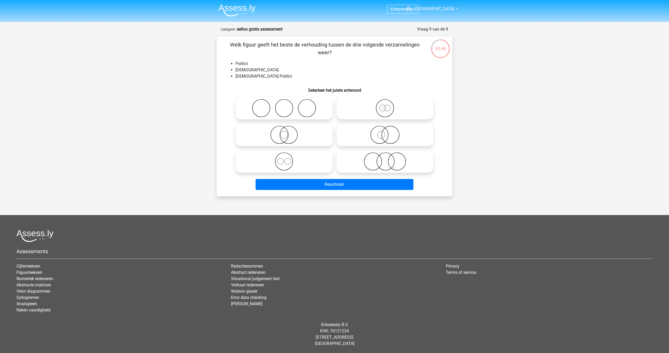
click at [287, 138] on icon at bounding box center [284, 135] width 93 height 18
click at [287, 132] on input "radio" at bounding box center [285, 130] width 3 height 3
radio input "true"
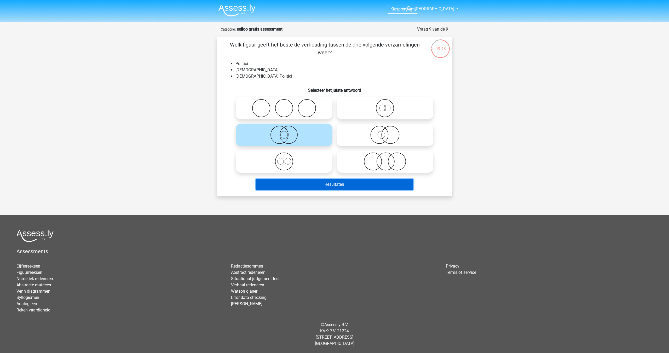
click at [324, 189] on button "Resultaten" at bounding box center [335, 184] width 158 height 11
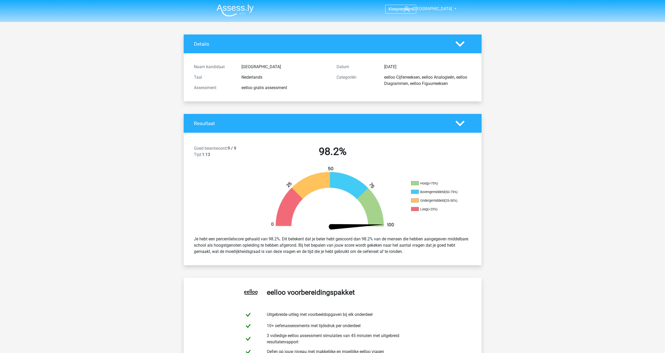
drag, startPoint x: 247, startPoint y: 89, endPoint x: 291, endPoint y: 93, distance: 44.3
click at [291, 93] on div "Naam kandidaat [GEOGRAPHIC_DATA] Taal Nederlands Assessment eelloo gratis asses…" at bounding box center [332, 78] width 285 height 36
click at [280, 89] on div "eelloo gratis assessment" at bounding box center [285, 88] width 95 height 6
click at [275, 89] on div "eelloo gratis assessment" at bounding box center [285, 88] width 95 height 6
